Goal: Task Accomplishment & Management: Complete application form

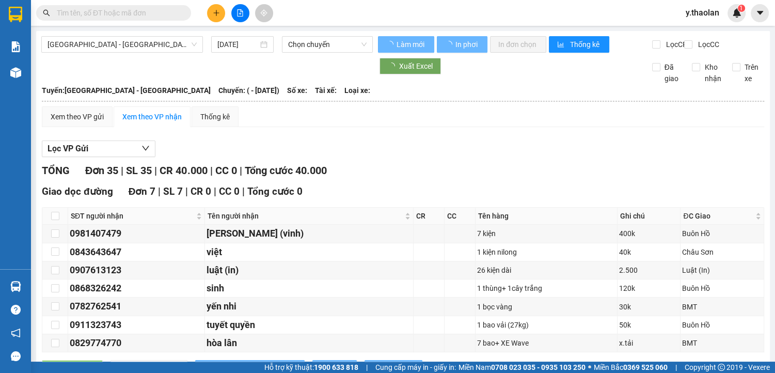
type input "[DATE]"
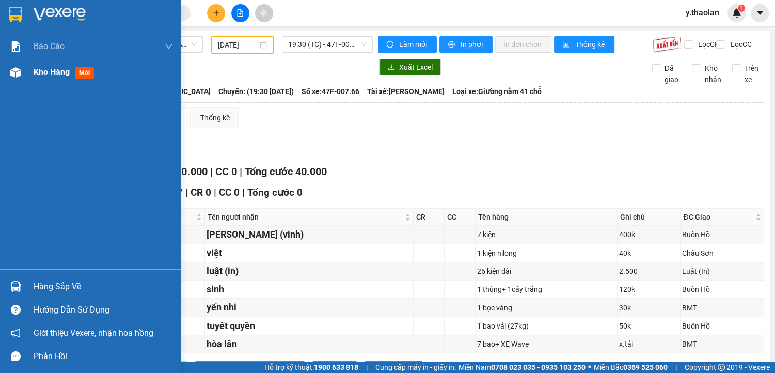
click at [54, 69] on span "Kho hàng" at bounding box center [52, 72] width 36 height 10
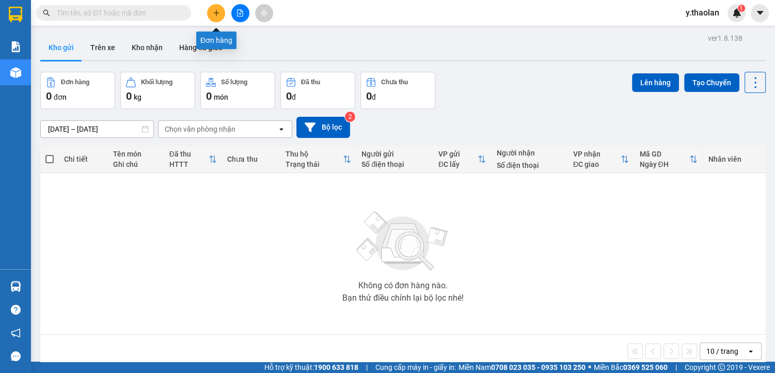
click at [216, 12] on icon "plus" at bounding box center [216, 12] width 7 height 7
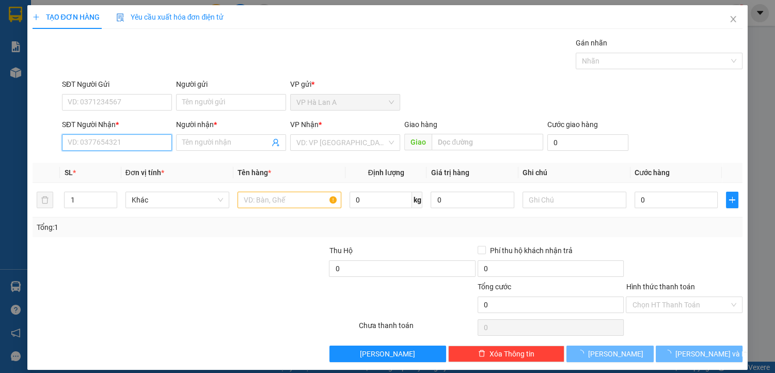
click at [110, 138] on input "SĐT Người Nhận *" at bounding box center [117, 142] width 110 height 17
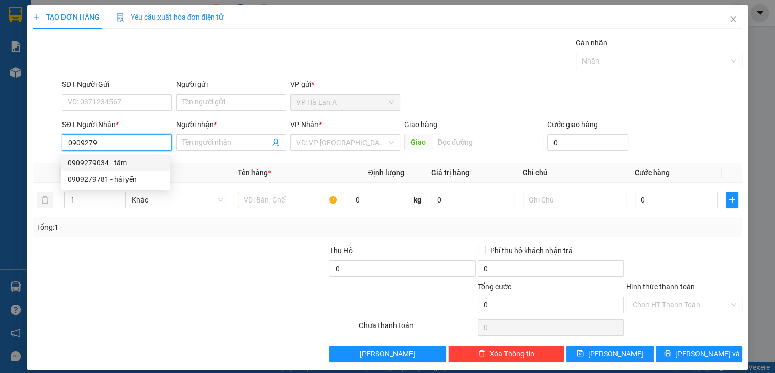
drag, startPoint x: 122, startPoint y: 167, endPoint x: 223, endPoint y: 178, distance: 101.8
click at [122, 166] on div "0909279034 - tâm" at bounding box center [116, 162] width 97 height 11
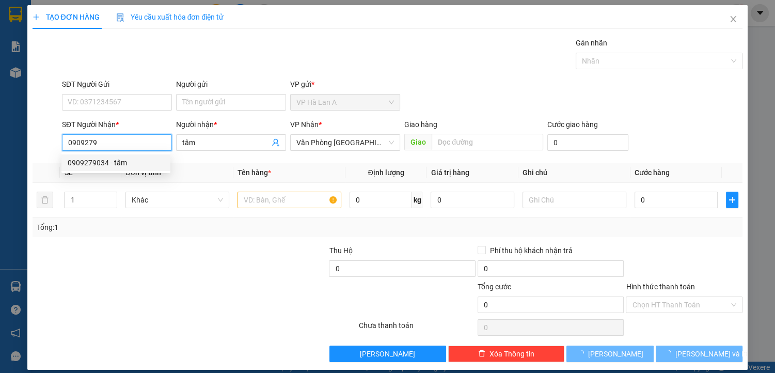
type input "0909279034"
type input "tâm"
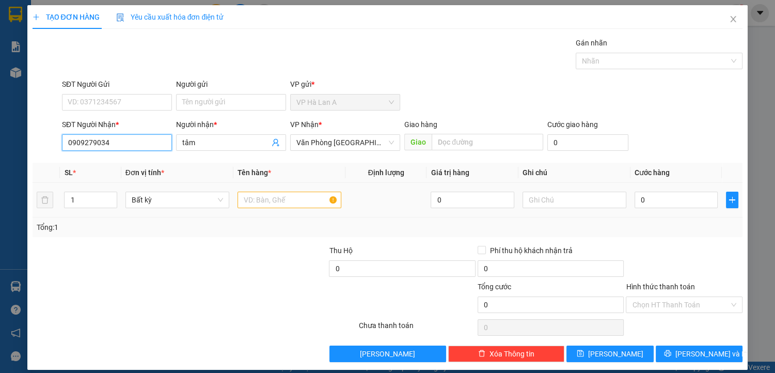
type input "0909279034"
click at [258, 199] on input "text" at bounding box center [290, 200] width 104 height 17
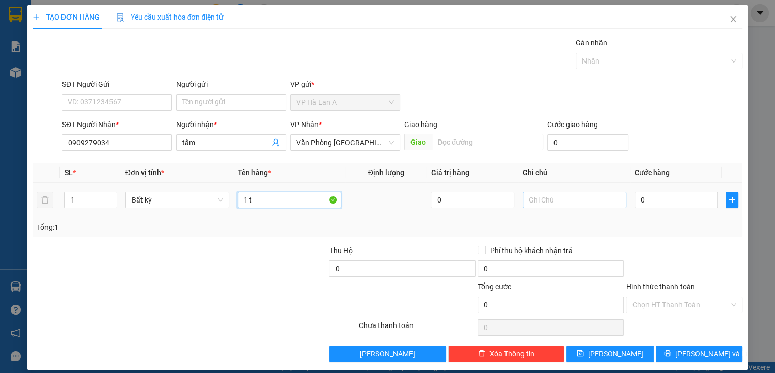
type input "1 t"
click at [547, 198] on input "text" at bounding box center [575, 200] width 104 height 17
type input "ship"
click at [658, 201] on input "0" at bounding box center [677, 200] width 84 height 17
type input "5"
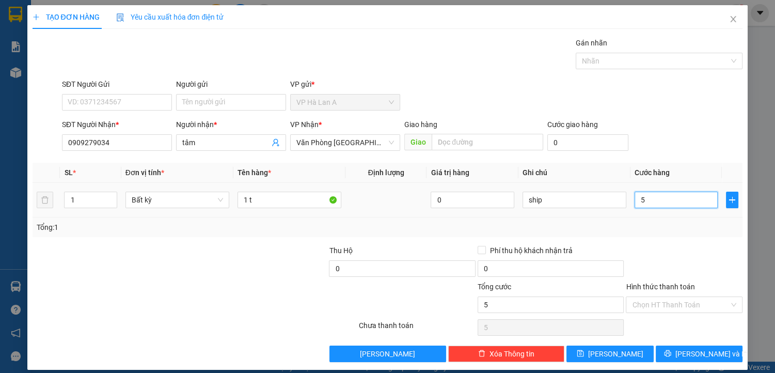
type input "5"
type input "50"
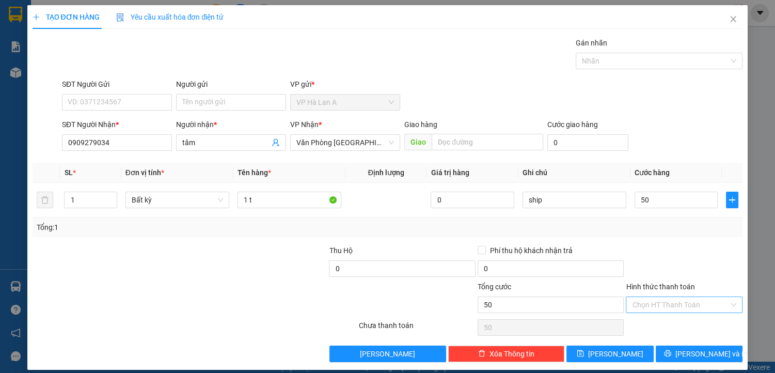
type input "50.000"
click at [656, 297] on input "Hình thức thanh toán" at bounding box center [680, 304] width 97 height 15
click at [656, 316] on div "Transit Pickup Surcharge Ids Transit Deliver Surcharge Ids Transit Deliver Surc…" at bounding box center [388, 199] width 711 height 325
drag, startPoint x: 645, startPoint y: 302, endPoint x: 650, endPoint y: 327, distance: 25.8
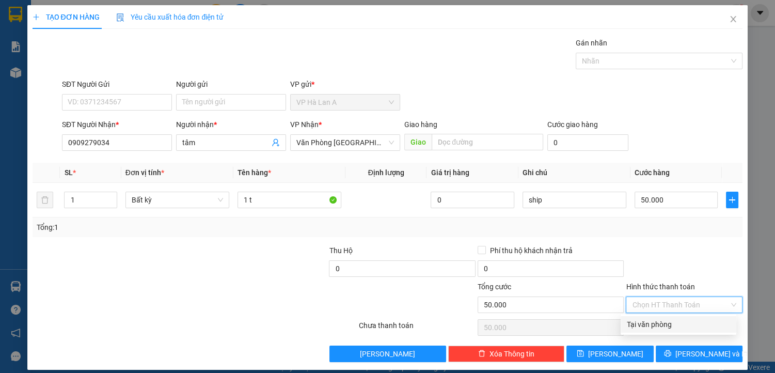
click at [645, 304] on input "Hình thức thanh toán" at bounding box center [680, 304] width 97 height 15
click at [653, 329] on div "Tại văn phòng" at bounding box center [678, 324] width 103 height 11
type input "0"
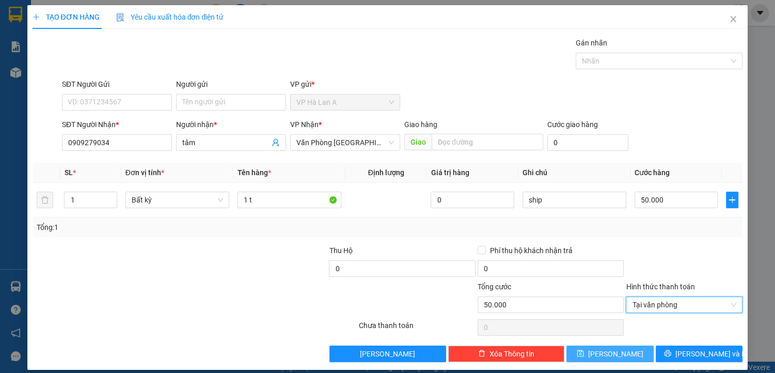
drag, startPoint x: 616, startPoint y: 354, endPoint x: 566, endPoint y: 328, distance: 56.6
click at [616, 354] on span "[PERSON_NAME]" at bounding box center [615, 353] width 55 height 11
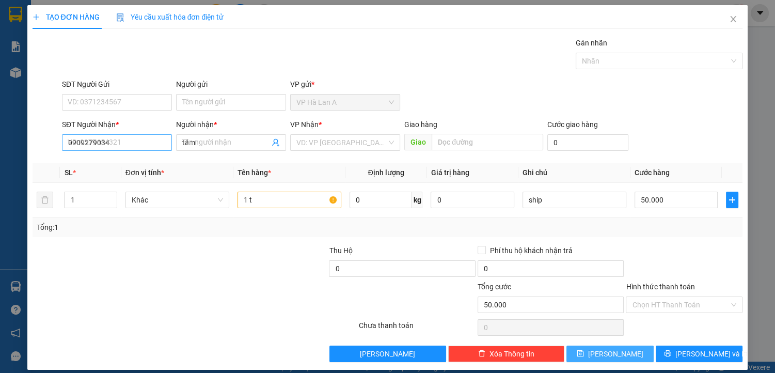
type input "0"
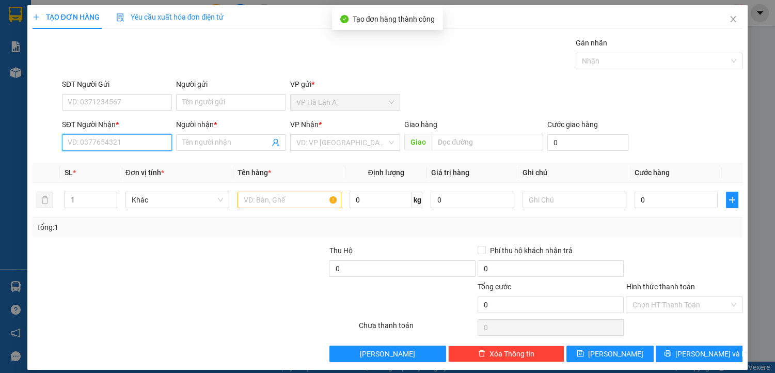
click at [135, 142] on input "SĐT Người Nhận *" at bounding box center [117, 142] width 110 height 17
type input "0905615173"
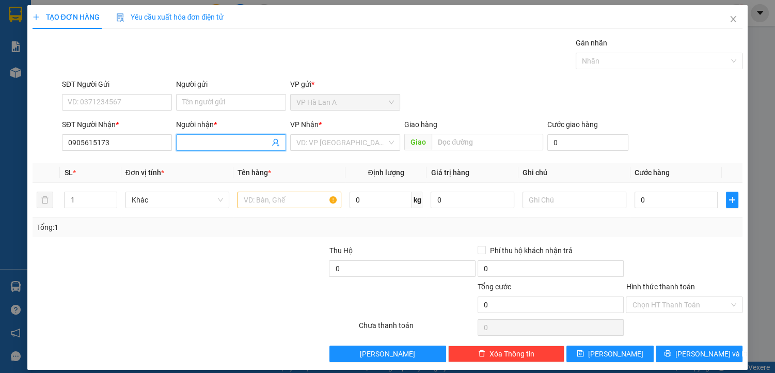
click at [196, 139] on input "Người nhận *" at bounding box center [225, 142] width 87 height 11
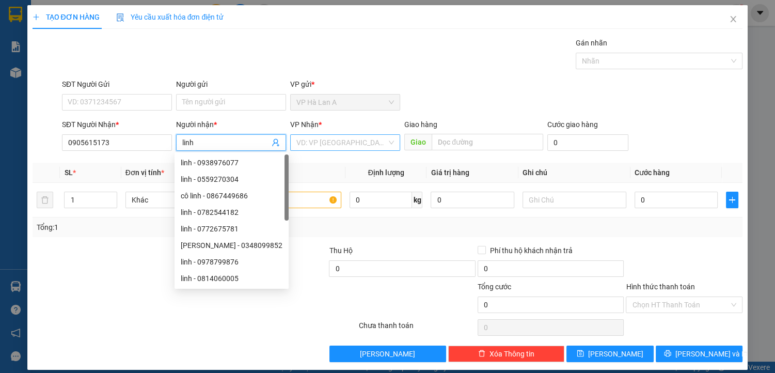
type input "linh"
click at [326, 139] on input "search" at bounding box center [342, 142] width 90 height 15
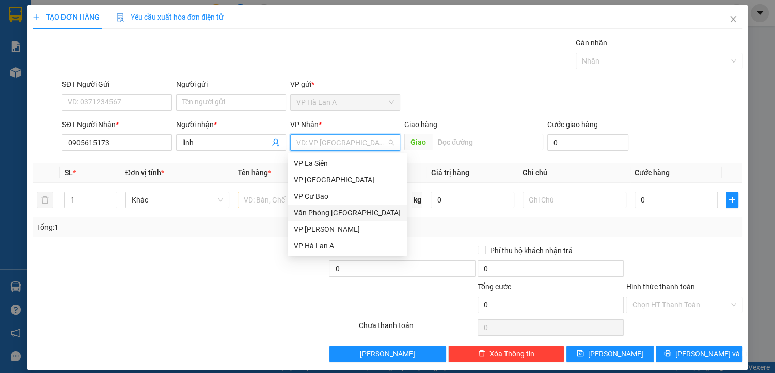
click at [346, 210] on div "Văn Phòng [GEOGRAPHIC_DATA]" at bounding box center [347, 212] width 107 height 11
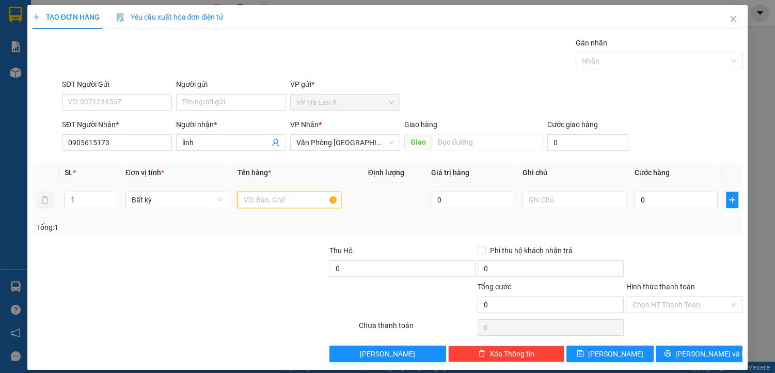
click at [250, 196] on input "text" at bounding box center [290, 200] width 104 height 17
type input "1 t aqua"
click at [650, 201] on input "0" at bounding box center [677, 200] width 84 height 17
type input "4"
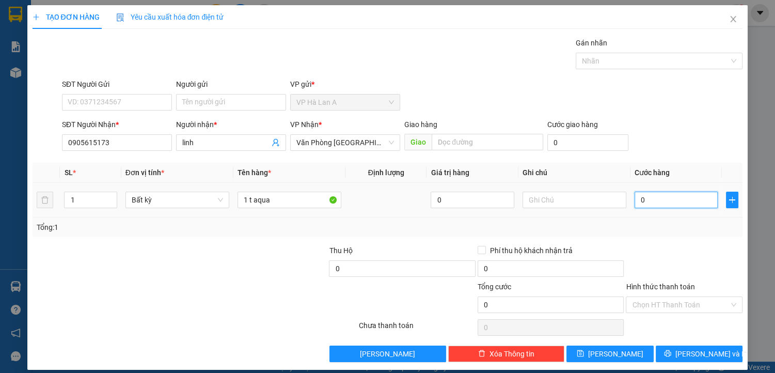
type input "4"
type input "40"
type input "40.000"
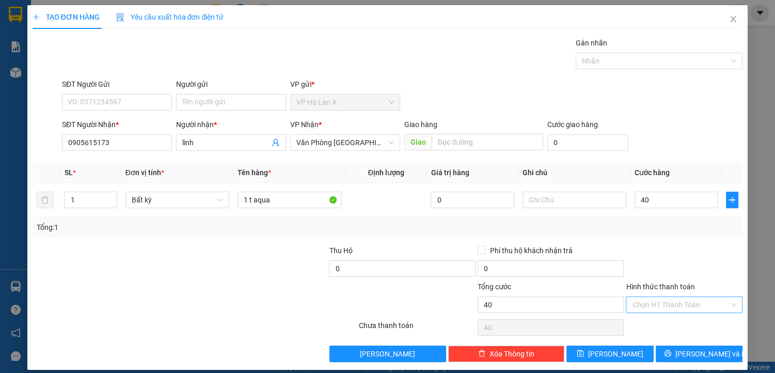
type input "40.000"
click at [654, 304] on input "Hình thức thanh toán" at bounding box center [680, 304] width 97 height 15
click at [657, 322] on div "Tại văn phòng" at bounding box center [678, 324] width 103 height 11
type input "0"
drag, startPoint x: 615, startPoint y: 351, endPoint x: 585, endPoint y: 329, distance: 37.6
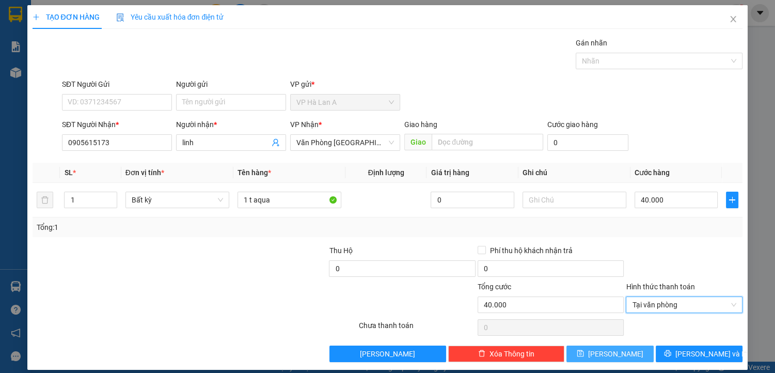
click at [615, 351] on span "[PERSON_NAME]" at bounding box center [615, 353] width 55 height 11
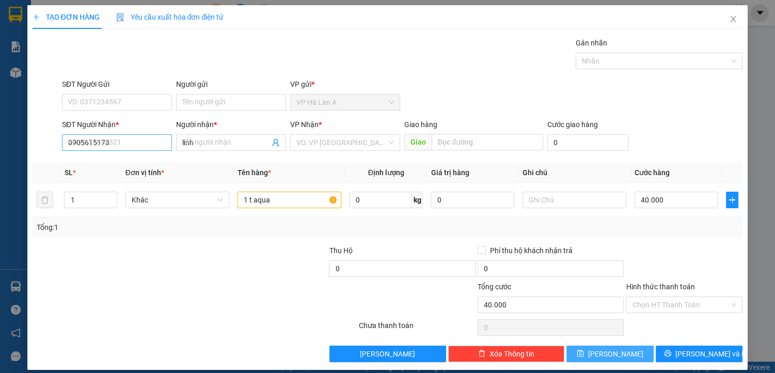
type input "0"
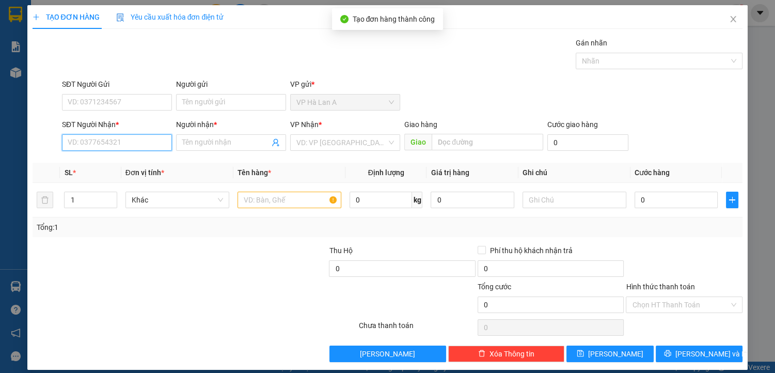
click at [133, 143] on input "SĐT Người Nhận *" at bounding box center [117, 142] width 110 height 17
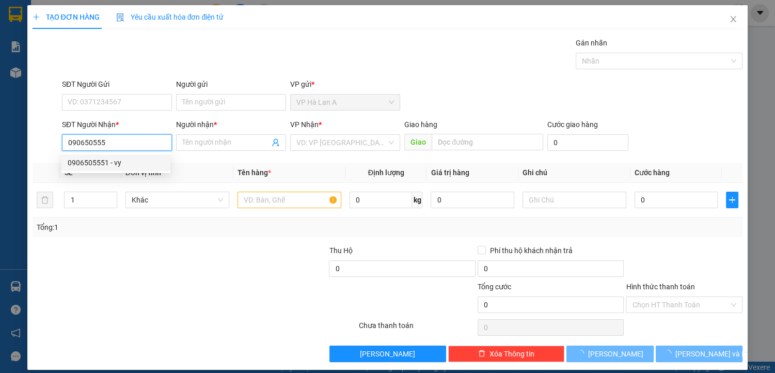
click at [133, 161] on div "0906505551 - vy" at bounding box center [116, 162] width 97 height 11
type input "0906505551"
type input "vy"
type input "0906505551"
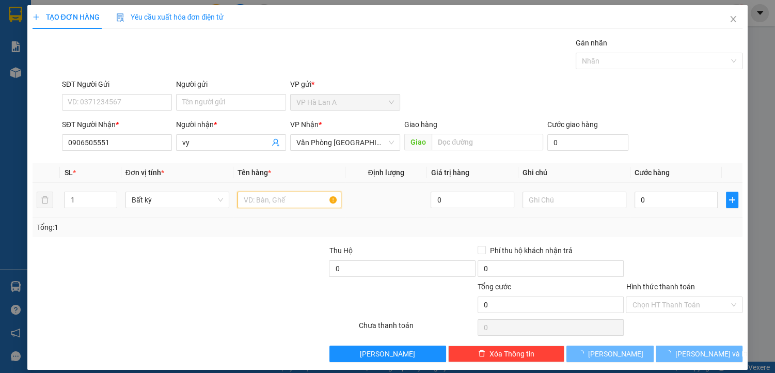
click at [248, 200] on input "text" at bounding box center [290, 200] width 104 height 17
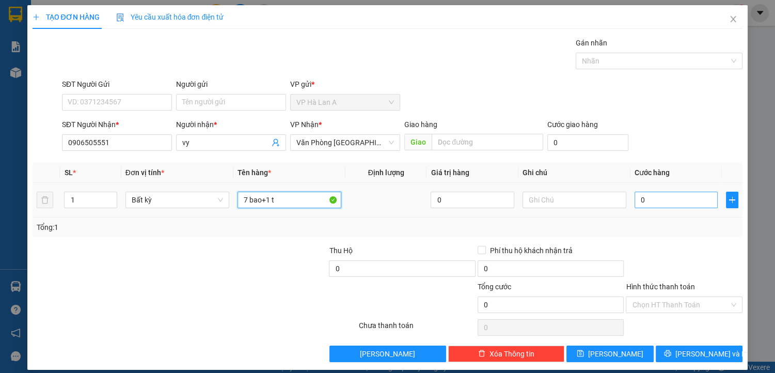
type input "7 bao+1 t"
click at [659, 196] on input "0" at bounding box center [677, 200] width 84 height 17
type input "6"
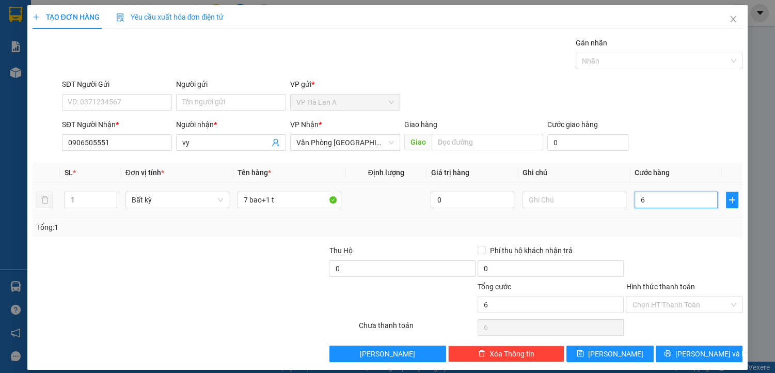
type input "63"
type input "630"
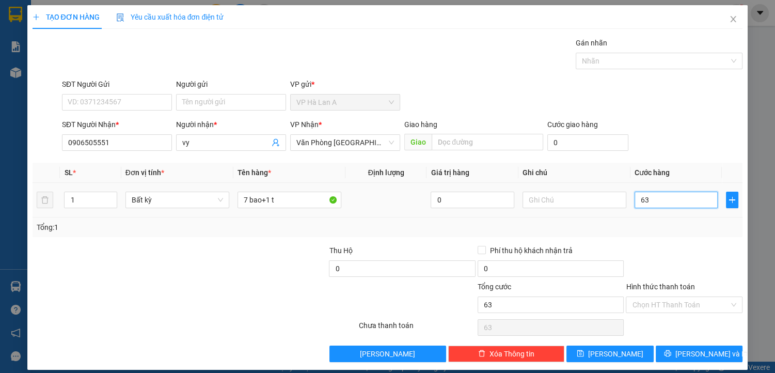
type input "630"
type input "630.000"
click at [660, 303] on input "Hình thức thanh toán" at bounding box center [680, 304] width 97 height 15
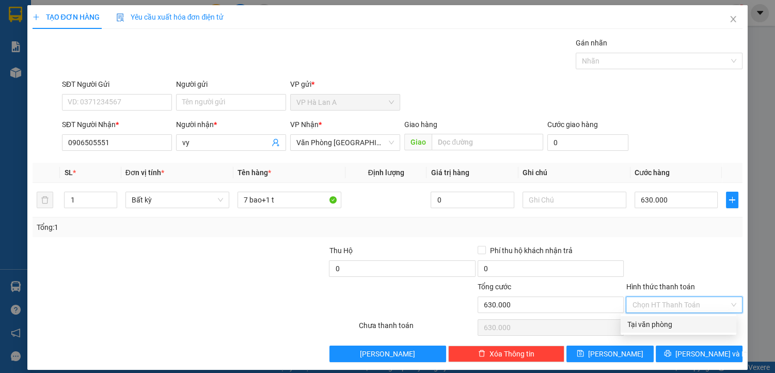
click at [649, 322] on div "Tại văn phòng" at bounding box center [678, 324] width 103 height 11
type input "0"
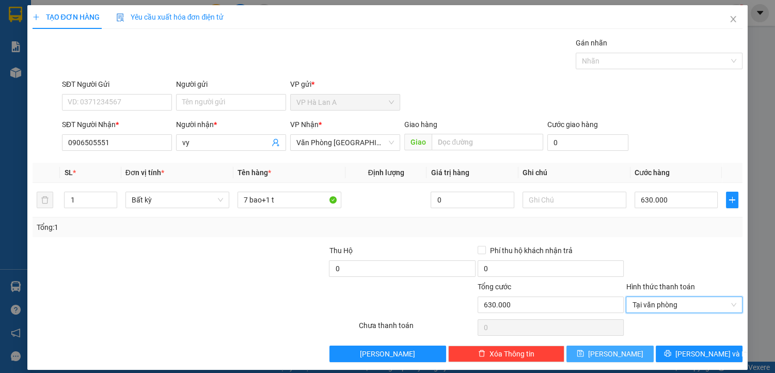
click at [621, 349] on button "[PERSON_NAME]" at bounding box center [610, 354] width 87 height 17
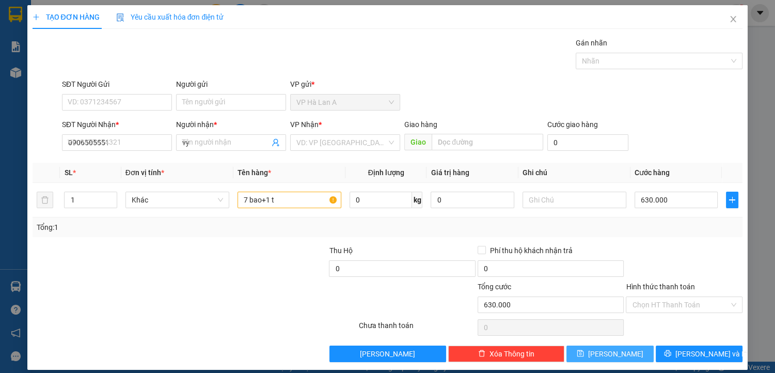
type input "0"
